Goal: Information Seeking & Learning: Learn about a topic

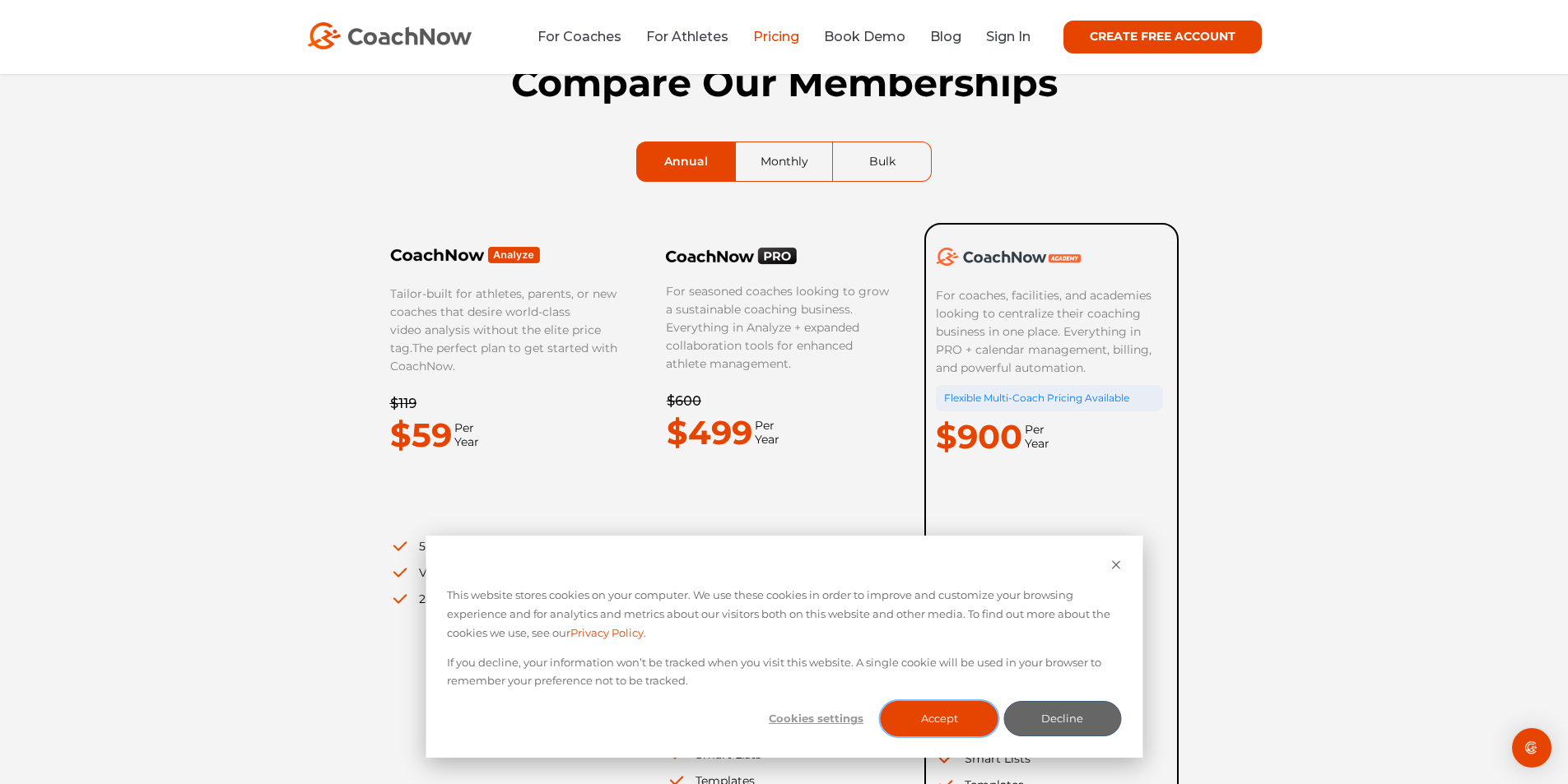
click at [955, 726] on button "Accept" at bounding box center [940, 718] width 118 height 36
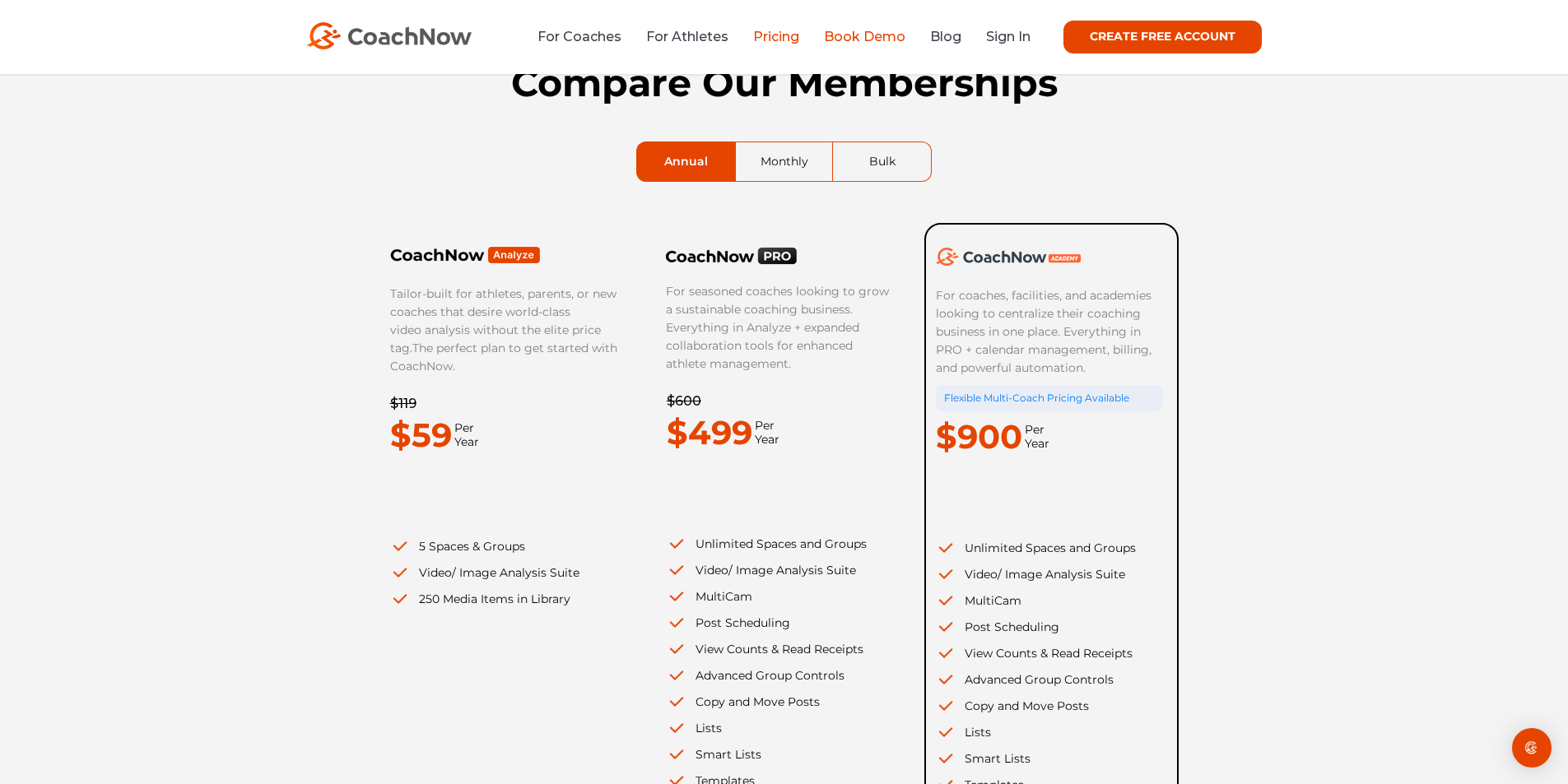
click at [866, 37] on link "Book Demo" at bounding box center [865, 37] width 81 height 15
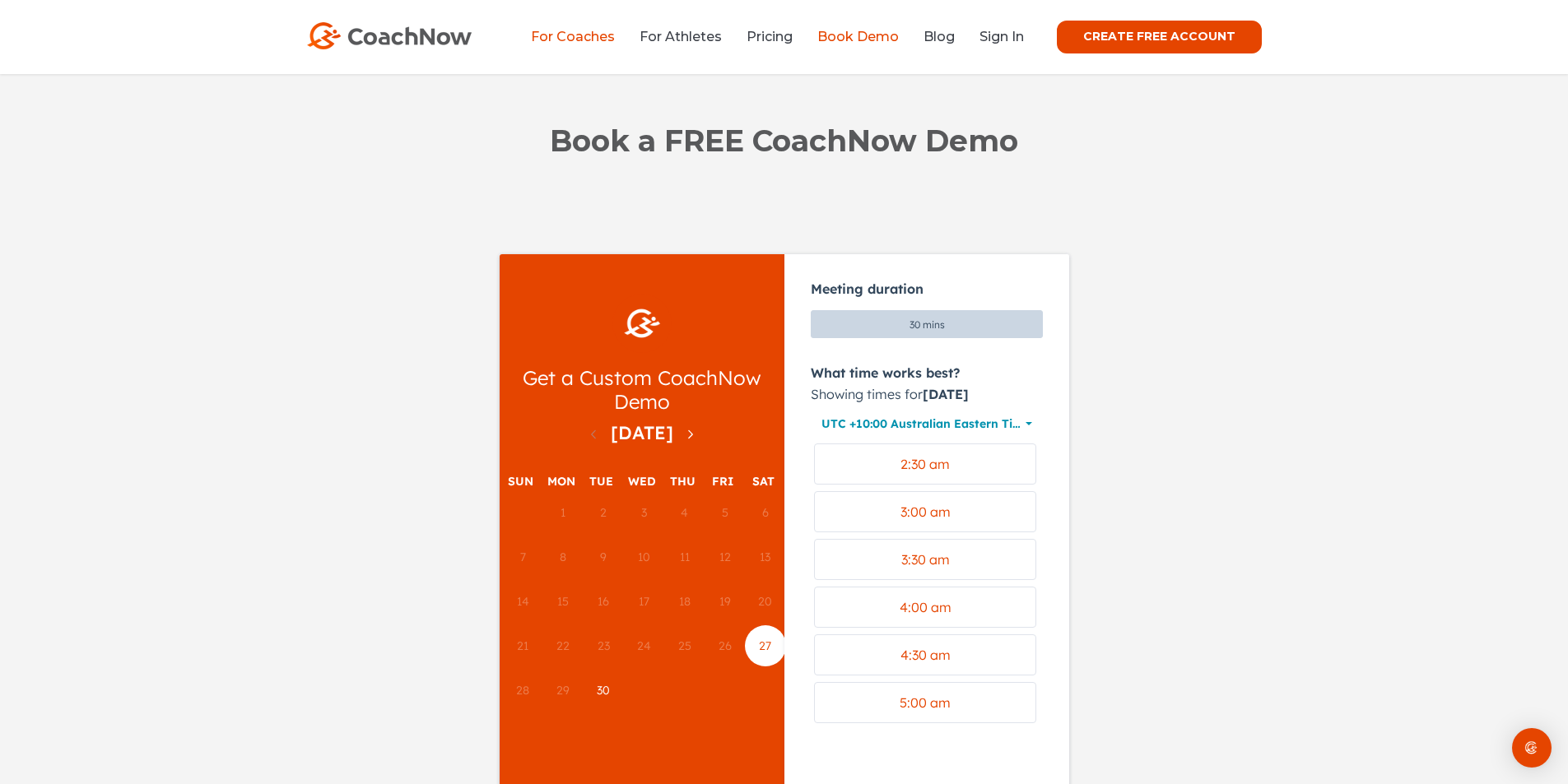
click at [600, 37] on link "For Coaches" at bounding box center [572, 37] width 84 height 15
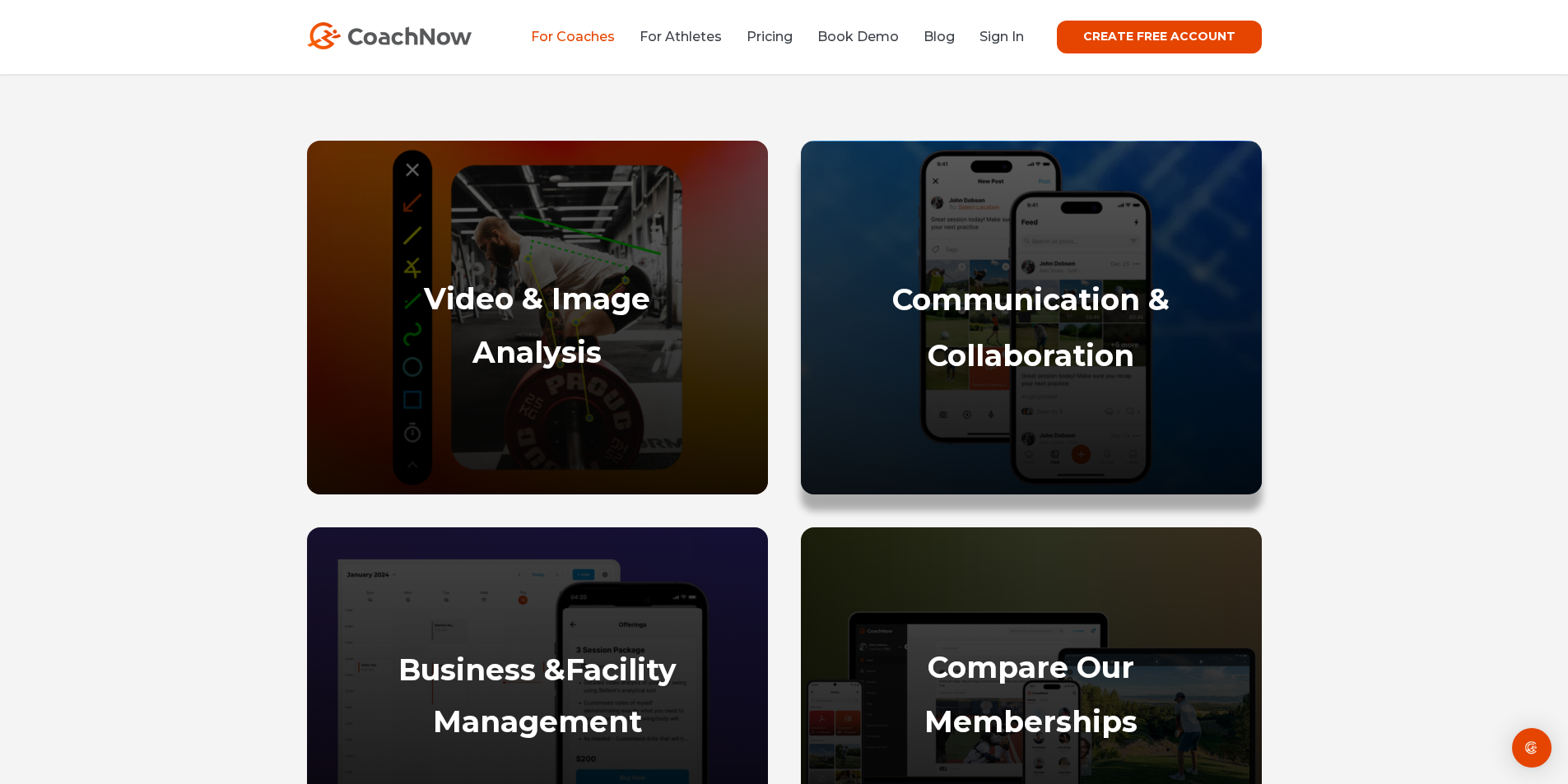
scroll to position [659, 0]
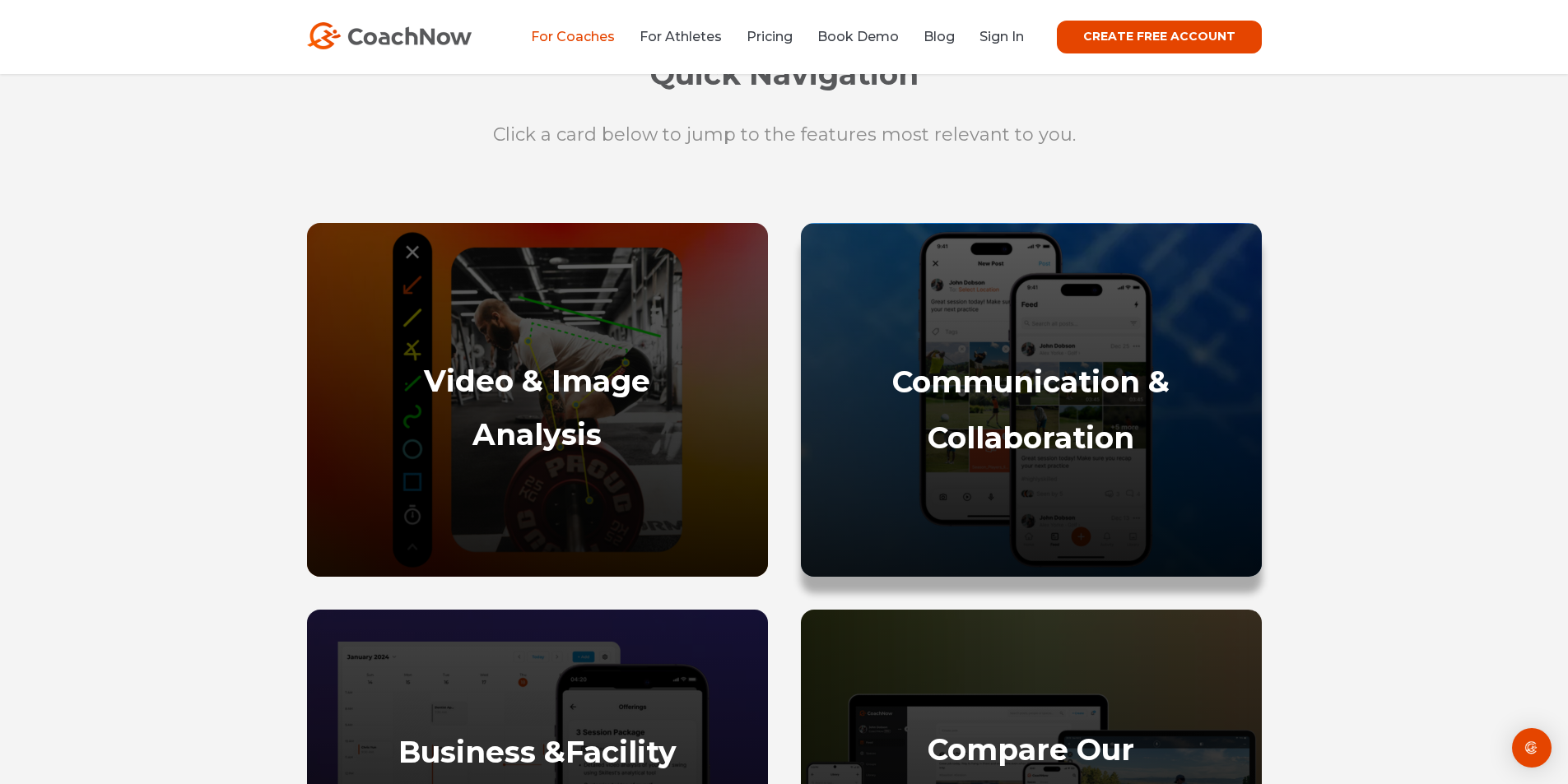
click at [1001, 397] on strong "Communication &" at bounding box center [1032, 382] width 278 height 37
click at [976, 409] on div "Communication & Collaboration" at bounding box center [1032, 462] width 428 height 197
click at [994, 382] on strong "Communication &" at bounding box center [1032, 382] width 278 height 37
click at [1057, 410] on div "Communication & Collaboration" at bounding box center [1032, 462] width 428 height 197
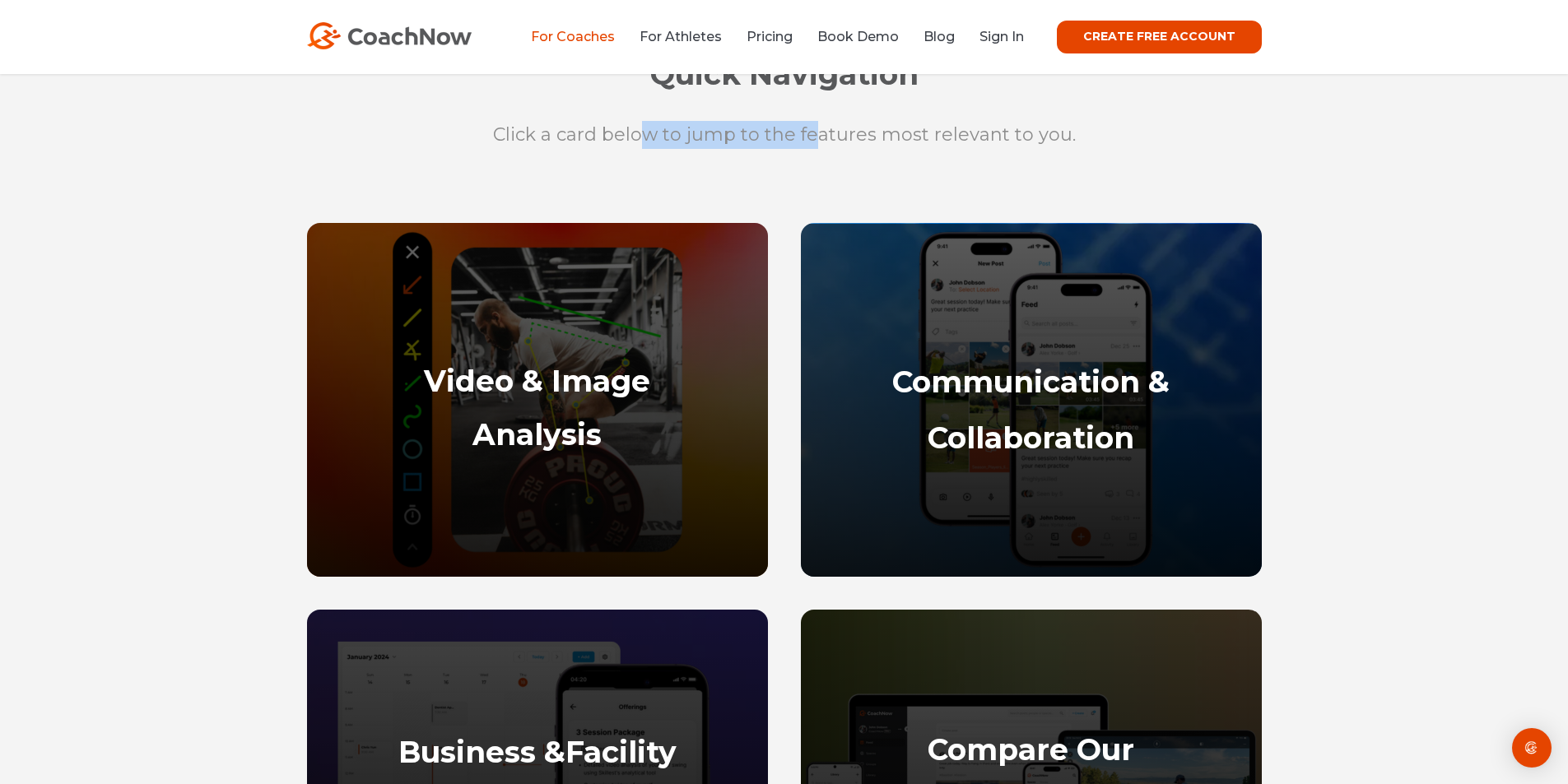
drag, startPoint x: 653, startPoint y: 135, endPoint x: 923, endPoint y: 194, distance: 276.4
click at [832, 144] on p "Click a card below to jump to the features most relevant to you." at bounding box center [784, 134] width 625 height 28
click at [1012, 388] on strong "Communication &" at bounding box center [1032, 382] width 278 height 37
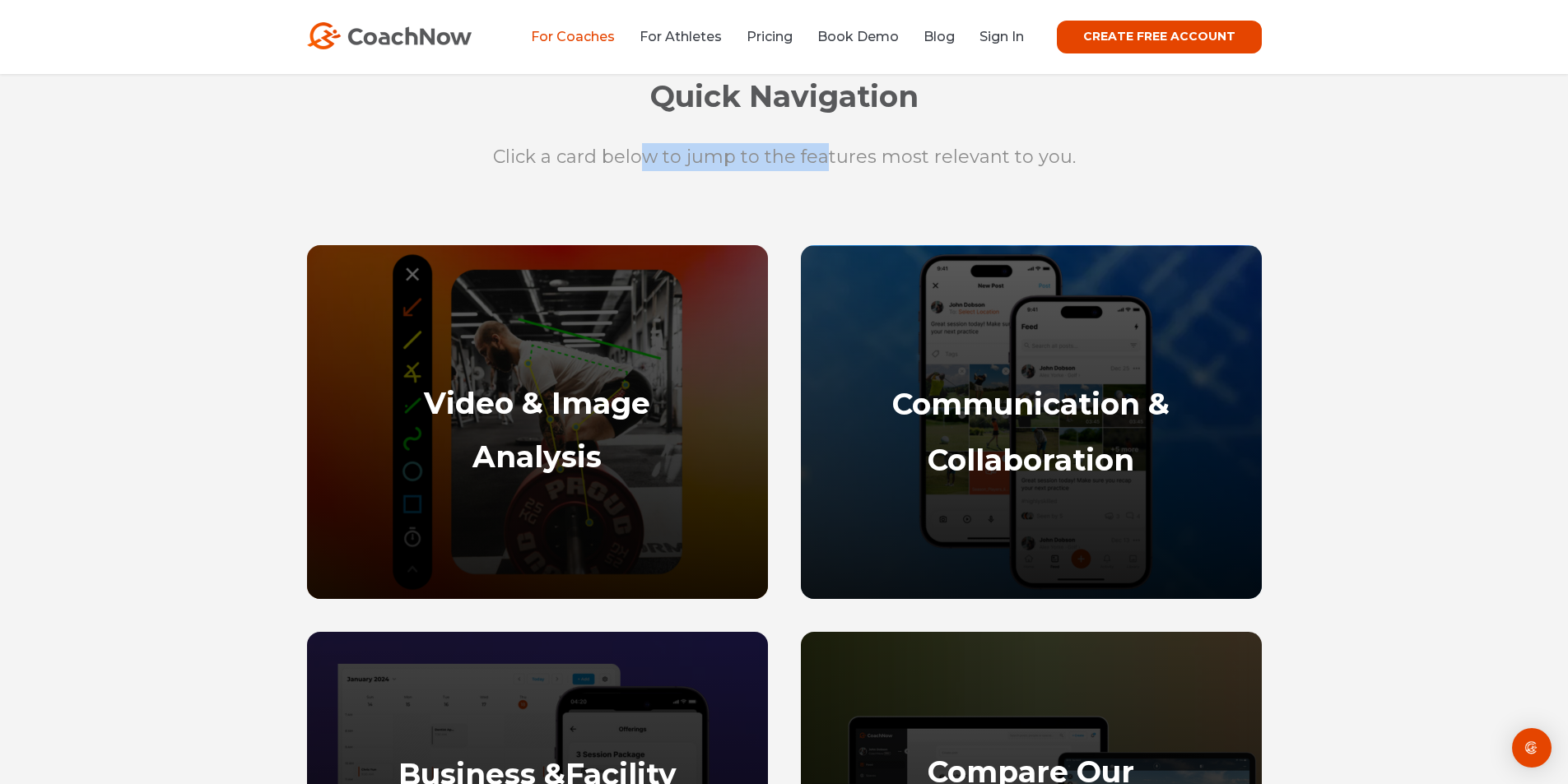
scroll to position [494, 0]
